Goal: Navigation & Orientation: Find specific page/section

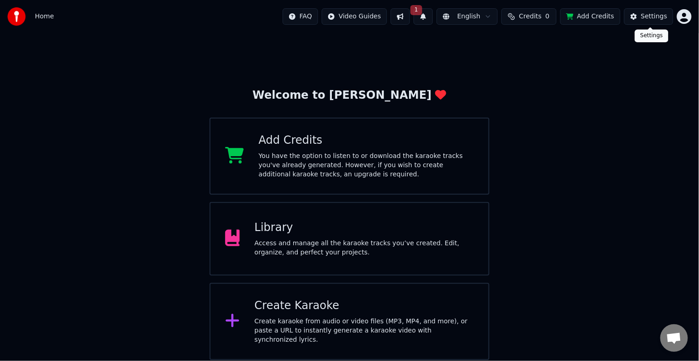
click at [652, 17] on div "Settings" at bounding box center [654, 16] width 26 height 9
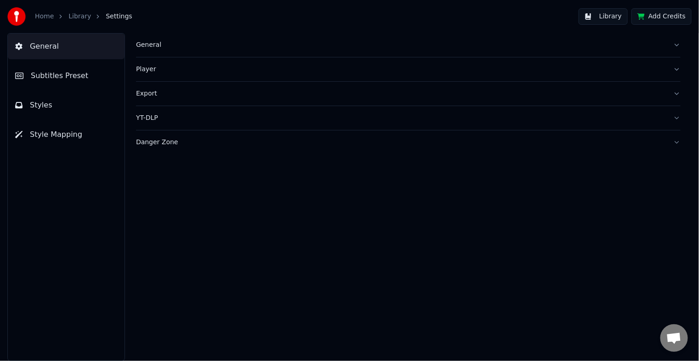
click at [59, 137] on span "Style Mapping" at bounding box center [56, 134] width 52 height 11
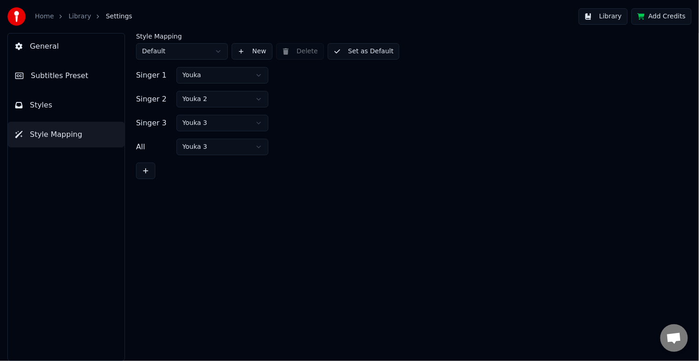
click at [44, 17] on link "Home" at bounding box center [44, 16] width 19 height 9
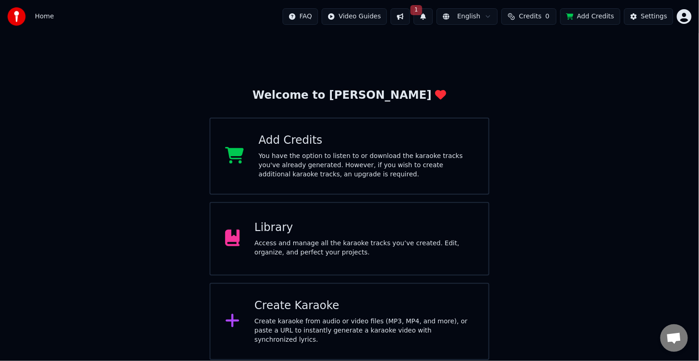
click at [278, 326] on div "Create karaoke from audio or video files (MP3, MP4, and more), or paste a URL t…" at bounding box center [364, 331] width 219 height 28
click at [654, 17] on div "Settings" at bounding box center [654, 16] width 26 height 9
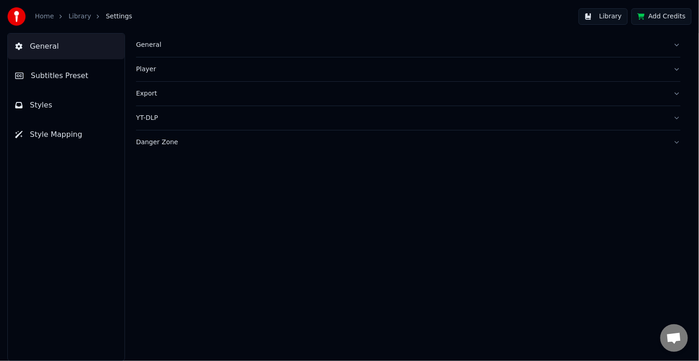
click at [45, 48] on span "General" at bounding box center [44, 46] width 29 height 11
drag, startPoint x: 35, startPoint y: 45, endPoint x: 59, endPoint y: 45, distance: 23.9
click at [48, 45] on span "General" at bounding box center [44, 46] width 29 height 11
click at [140, 46] on div "General" at bounding box center [401, 44] width 530 height 9
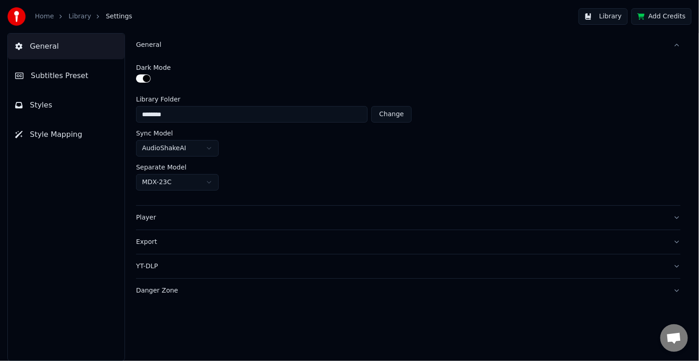
click at [49, 73] on span "Subtitles Preset" at bounding box center [59, 75] width 57 height 11
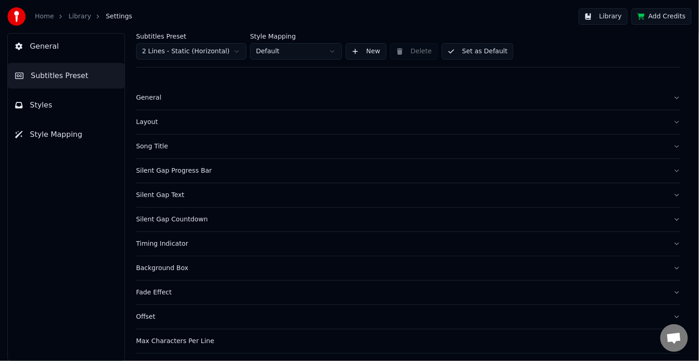
click at [34, 102] on span "Styles" at bounding box center [41, 105] width 23 height 11
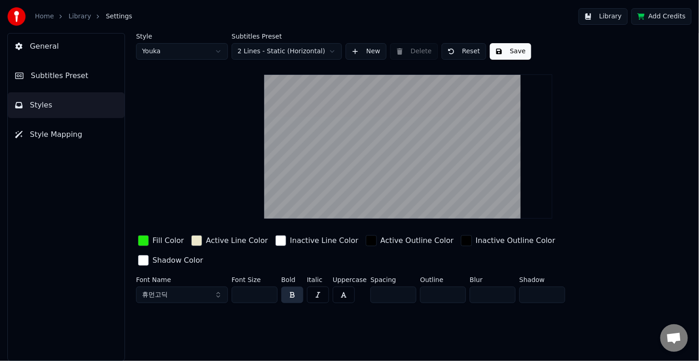
click at [617, 17] on button "Library" at bounding box center [602, 16] width 49 height 17
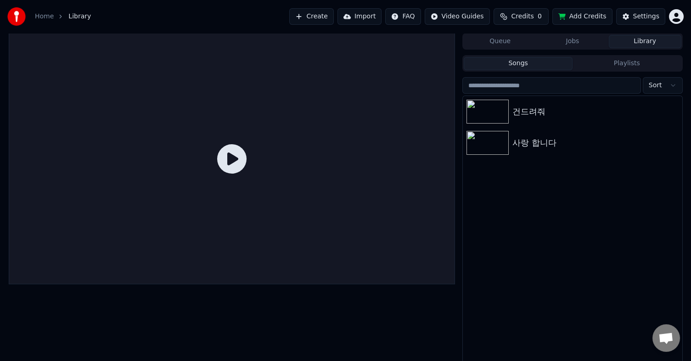
click at [45, 23] on div "Home Library" at bounding box center [49, 16] width 84 height 18
click at [47, 17] on link "Home" at bounding box center [44, 16] width 19 height 9
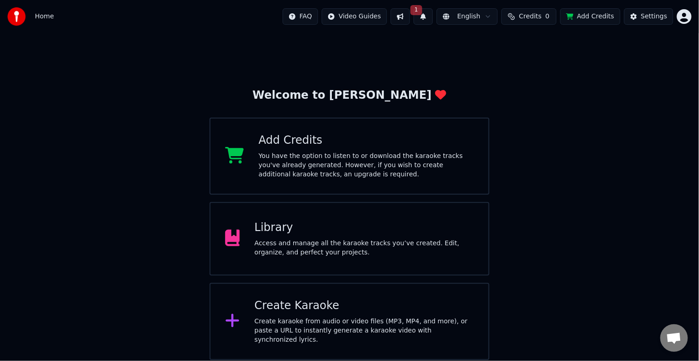
drag, startPoint x: 634, startPoint y: 98, endPoint x: 652, endPoint y: 68, distance: 35.5
click at [634, 96] on div "Welcome to Youka Add Credits You have the option to listen to or download the k…" at bounding box center [349, 196] width 699 height 327
